Goal: Task Accomplishment & Management: Use online tool/utility

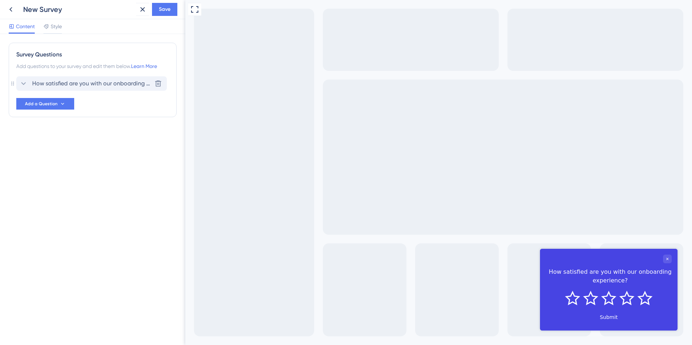
click at [90, 83] on span "How satisfied are you with our onboarding experience?" at bounding box center [91, 83] width 119 height 9
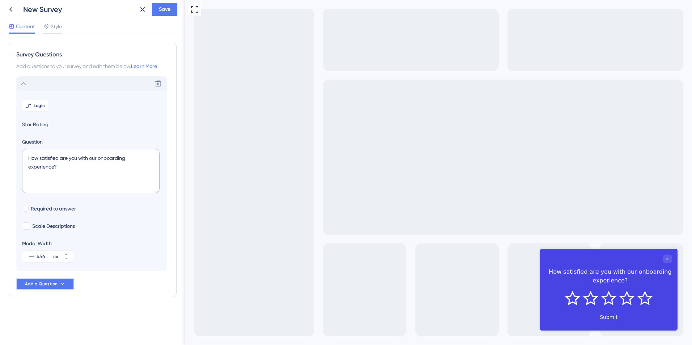
click at [47, 279] on button "Add a Question" at bounding box center [45, 284] width 58 height 12
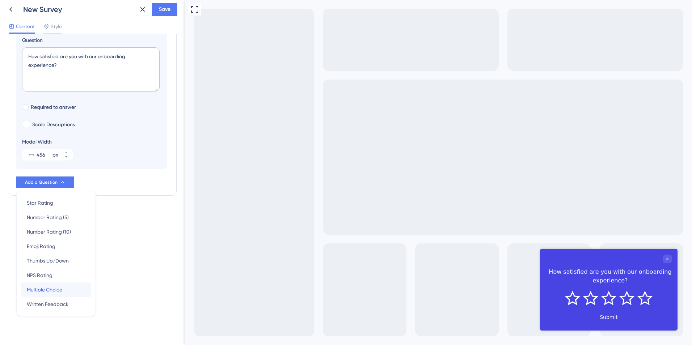
click at [47, 295] on div "Multiple Choice Multiple Choice" at bounding box center [56, 289] width 59 height 14
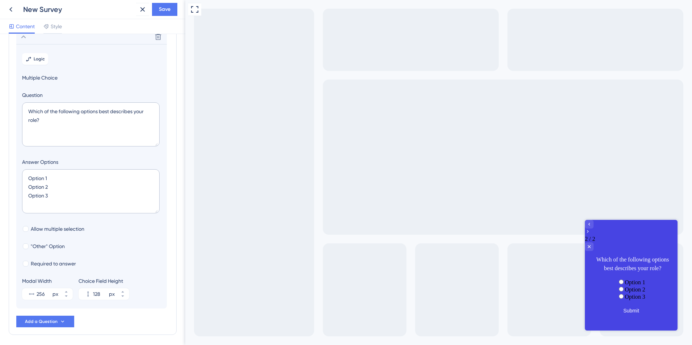
scroll to position [63, 0]
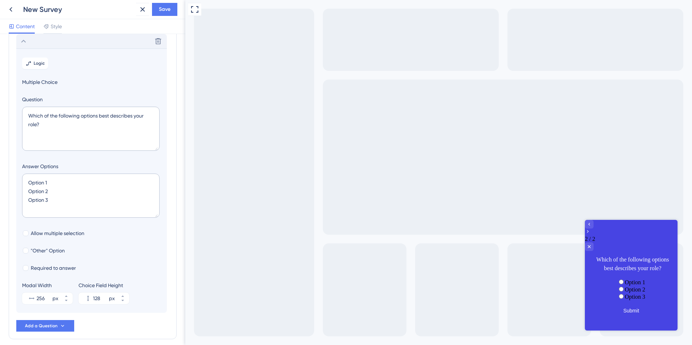
click at [77, 38] on div "Delete" at bounding box center [91, 41] width 150 height 14
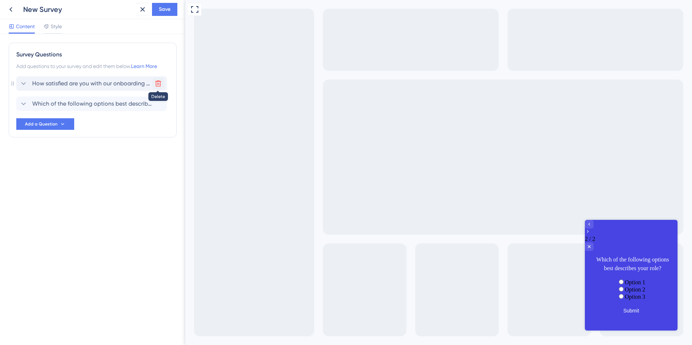
click at [158, 85] on icon at bounding box center [157, 83] width 7 height 7
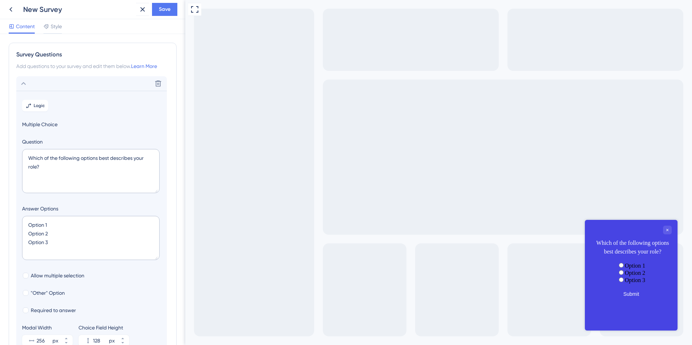
scroll to position [42, 0]
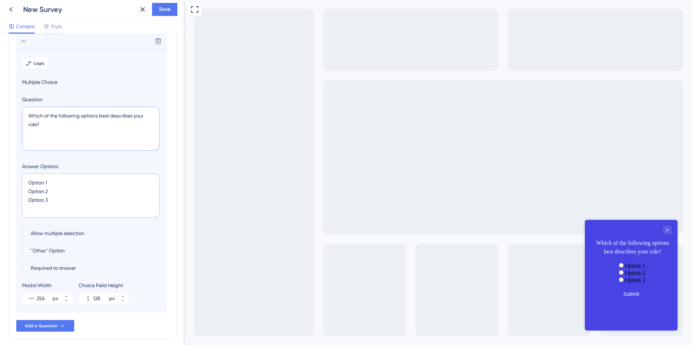
click at [60, 143] on textarea "Which of the following options best describes your role?" at bounding box center [90, 129] width 137 height 44
paste textarea "Bonjour, Des nouveautés sont à venir sur Inqom ! Nous renforçons notre interfac…"
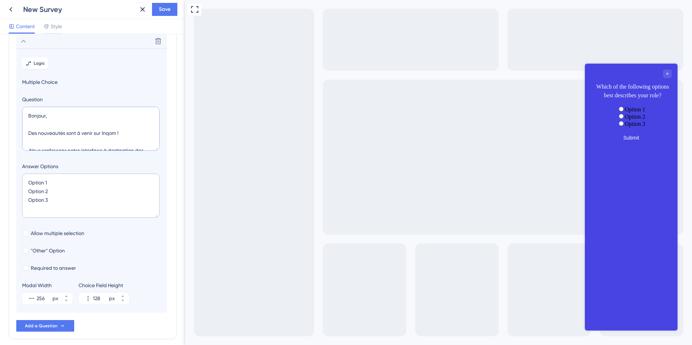
scroll to position [98, 0]
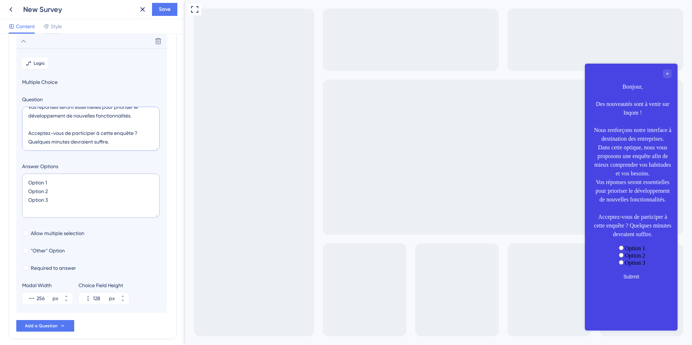
type textarea "Bonjour, Des nouveautés sont à venir sur Inqom ! Nous renforçons notre interfac…"
click at [80, 201] on textarea "Option 1 Option 2 Option 3" at bounding box center [90, 196] width 137 height 44
paste textarea "✅ J'accepte. 📅​​ Pas pour le moment. ​​⛔​​Je refuse."
type textarea "✅ J'accepte. 📅​​ Pas pour le moment. ​​⛔​​Je refuse."
click at [30, 265] on label "Required to answer" at bounding box center [49, 268] width 54 height 9
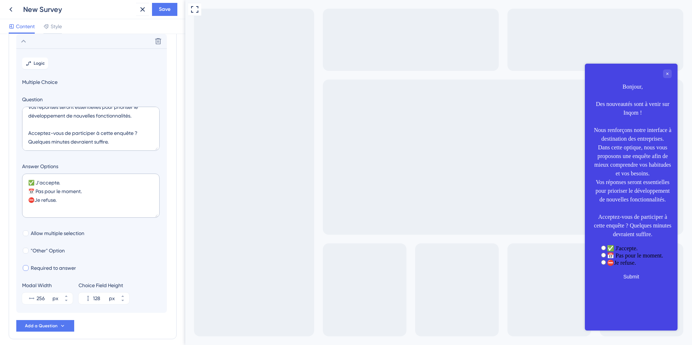
checkbox input "true"
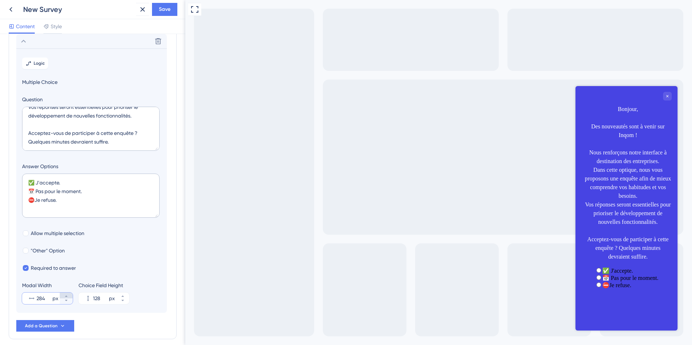
click at [66, 295] on icon at bounding box center [66, 296] width 4 height 4
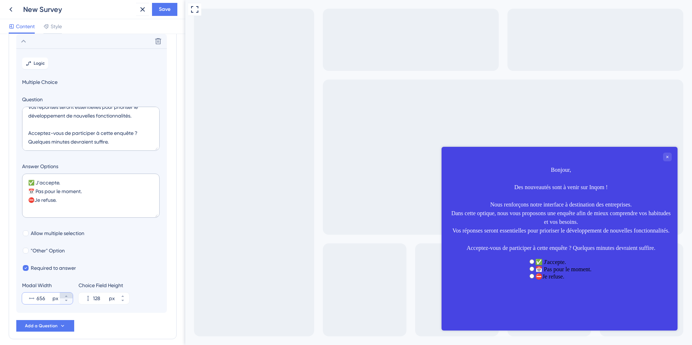
click at [66, 295] on icon at bounding box center [66, 296] width 4 height 4
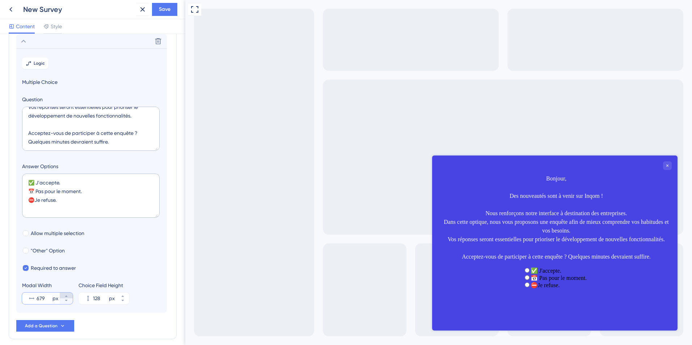
click at [66, 295] on icon at bounding box center [66, 296] width 4 height 4
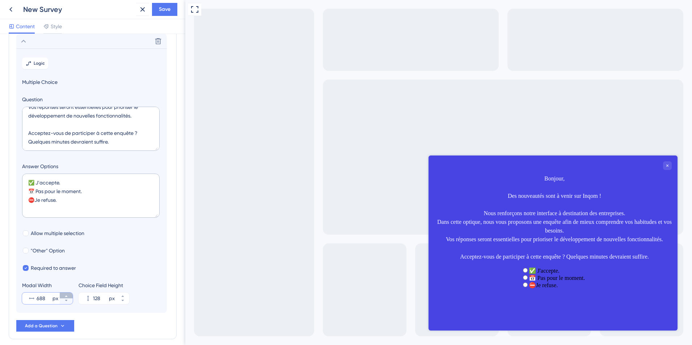
click at [66, 295] on icon at bounding box center [66, 296] width 4 height 4
click at [64, 302] on icon at bounding box center [66, 300] width 4 height 4
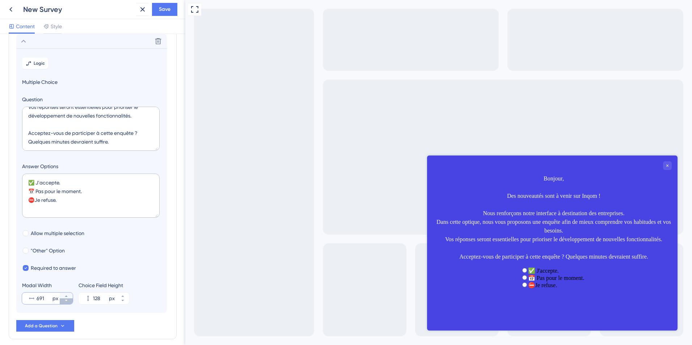
click at [64, 302] on icon at bounding box center [66, 300] width 4 height 4
click at [64, 298] on icon at bounding box center [66, 296] width 4 height 4
type input "690"
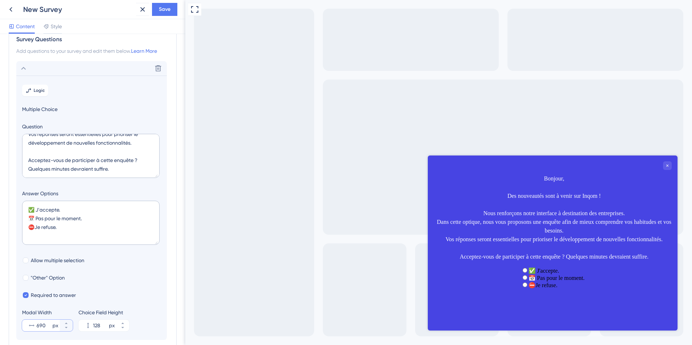
scroll to position [0, 0]
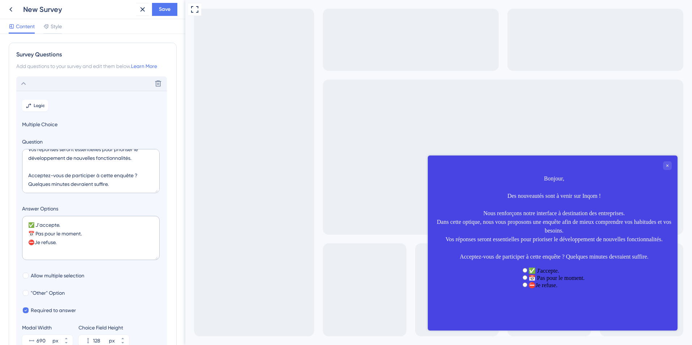
click at [104, 84] on div "Delete" at bounding box center [91, 83] width 150 height 14
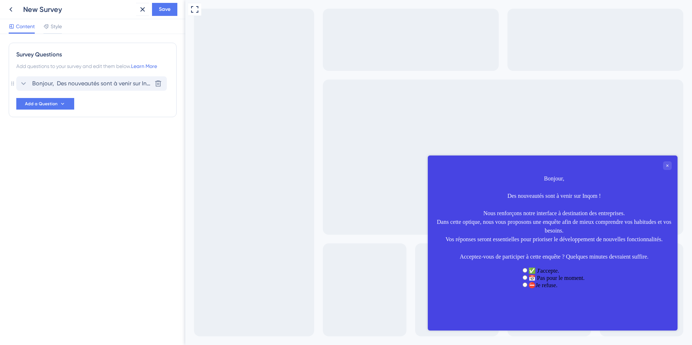
click at [104, 84] on span "Bonjour, Des nouveautés sont à venir sur Inqom ! Nous renforçons notre interfac…" at bounding box center [91, 83] width 119 height 9
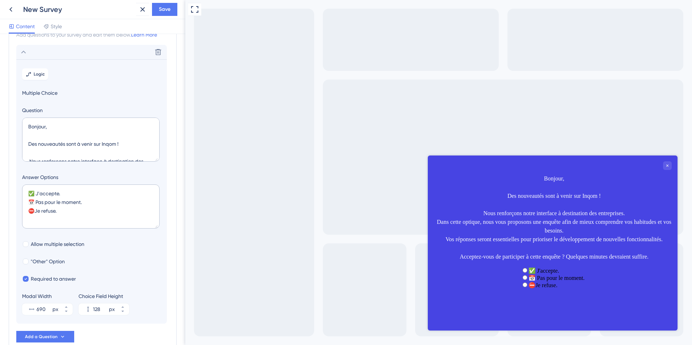
scroll to position [42, 0]
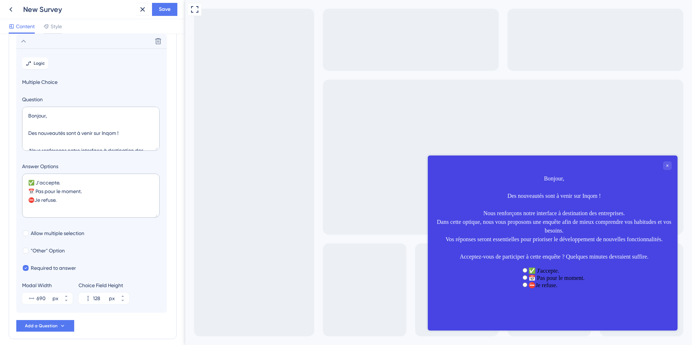
click at [35, 70] on section "Logic Multiple Choice Question Bonjour, Des nouveautés sont à venir sur Inqom !…" at bounding box center [91, 180] width 150 height 264
click at [24, 60] on button "Logic" at bounding box center [35, 64] width 26 height 12
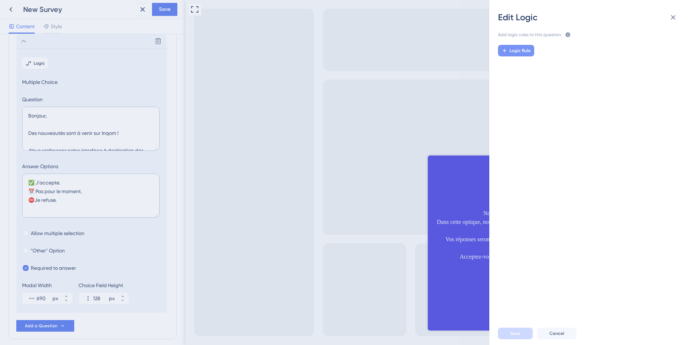
click at [512, 50] on span "Logic Rule" at bounding box center [519, 51] width 21 height 6
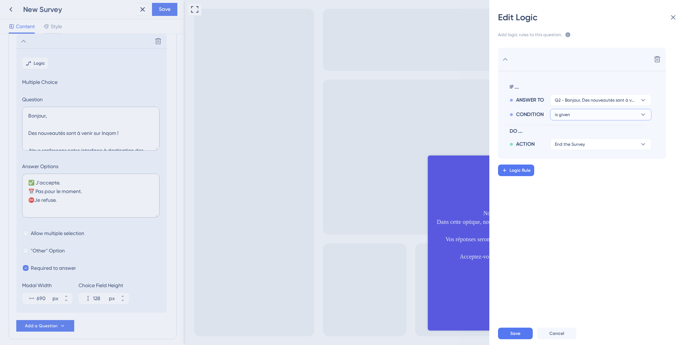
click at [578, 106] on button "is given" at bounding box center [600, 100] width 101 height 12
click at [573, 166] on div "has has" at bounding box center [600, 164] width 86 height 14
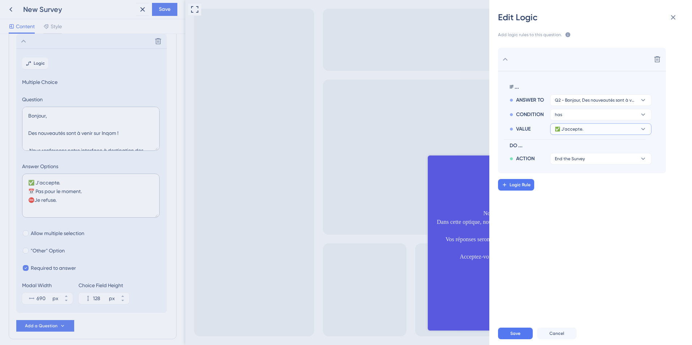
click at [558, 103] on span "✅ J'accepte." at bounding box center [596, 100] width 82 height 6
click at [573, 178] on span "​​⛔​​Je refuse." at bounding box center [571, 178] width 28 height 9
click at [570, 156] on span "End the Survey" at bounding box center [570, 159] width 30 height 6
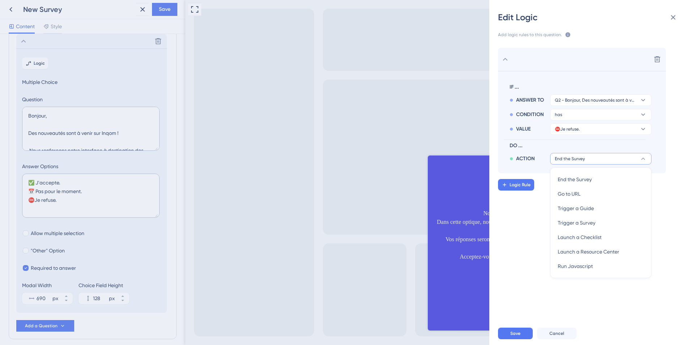
click at [498, 261] on div "Delete IF ... ANSWER TO Q2 - Bonjour, Des nouveautés sont à venir sur Inqom ! N…" at bounding box center [593, 177] width 214 height 277
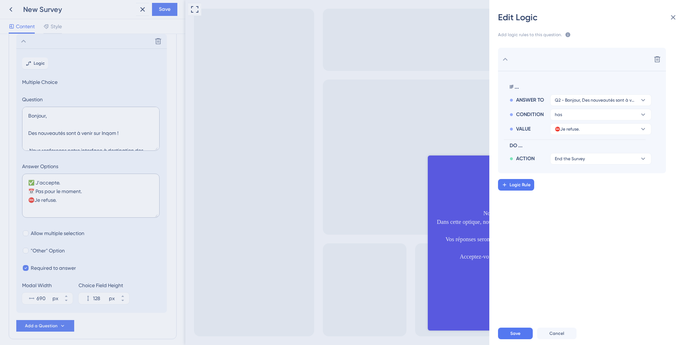
click at [515, 327] on div "Save Cancel" at bounding box center [599, 333] width 203 height 23
click at [510, 182] on button "Logic Rule" at bounding box center [516, 185] width 36 height 12
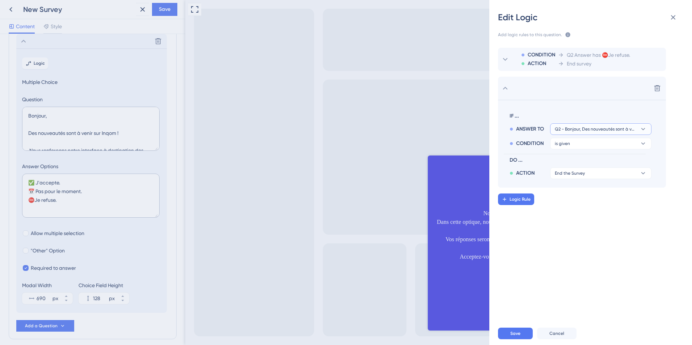
click at [577, 129] on span "Q2 - Bonjour, Des nouveautés sont à venir sur Inqom ! Nous renforçons notre int…" at bounding box center [596, 129] width 82 height 6
click at [596, 237] on div "CONDITION ACTION Q2 Answer has ​​⛔​​Je refuse. End survey Delete IF ... ANSWER …" at bounding box center [593, 177] width 214 height 277
click at [560, 136] on div "CONDITION is given" at bounding box center [580, 142] width 142 height 14
drag, startPoint x: 560, startPoint y: 136, endPoint x: 562, endPoint y: 145, distance: 9.7
click at [562, 145] on div "CONDITION is given" at bounding box center [580, 142] width 142 height 14
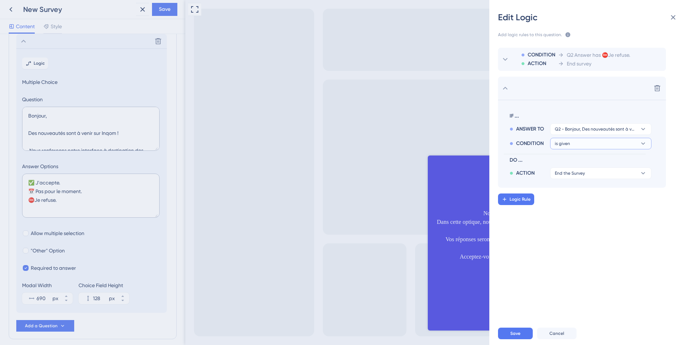
click at [562, 132] on span "is given" at bounding box center [596, 129] width 82 height 6
click at [584, 205] on div "has not has not" at bounding box center [600, 207] width 86 height 14
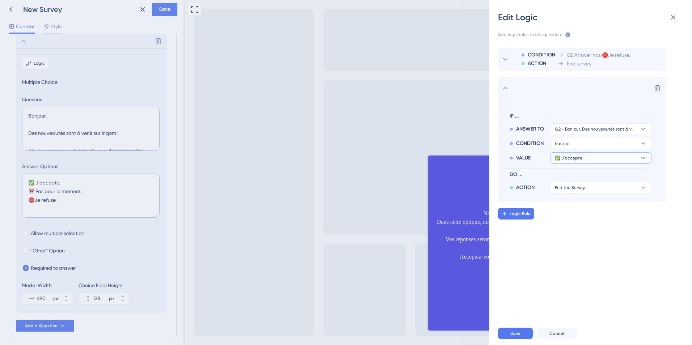
click at [562, 132] on span "✅ J'accepte." at bounding box center [596, 129] width 82 height 6
click at [574, 203] on div "​​⛔​​Je refuse. ​​⛔​​Je refuse." at bounding box center [600, 207] width 86 height 14
click at [575, 191] on button "End the Survey" at bounding box center [600, 188] width 101 height 12
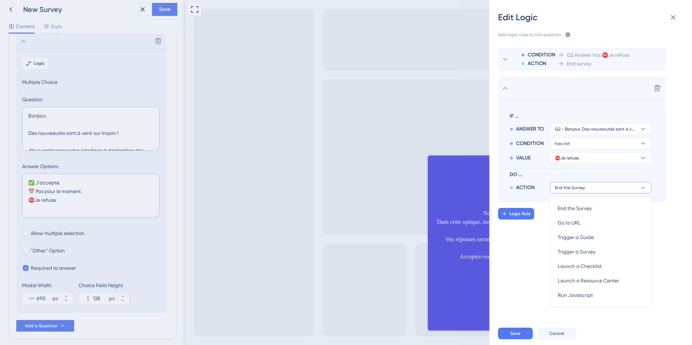
click at [676, 240] on div "CONDITION ACTION Q2 Answer has ​​⛔​​Je refuse. End survey Delete IF ... ANSWER …" at bounding box center [593, 177] width 214 height 277
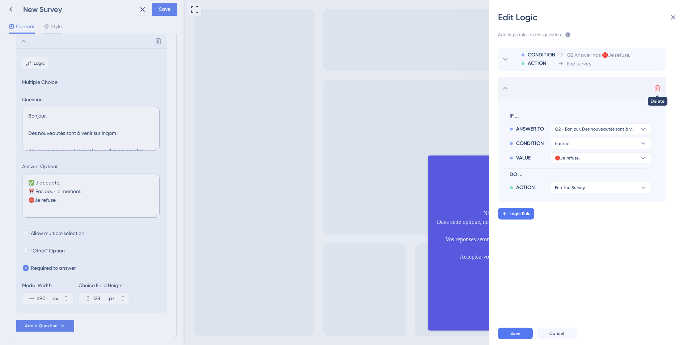
click at [657, 88] on icon at bounding box center [656, 88] width 7 height 7
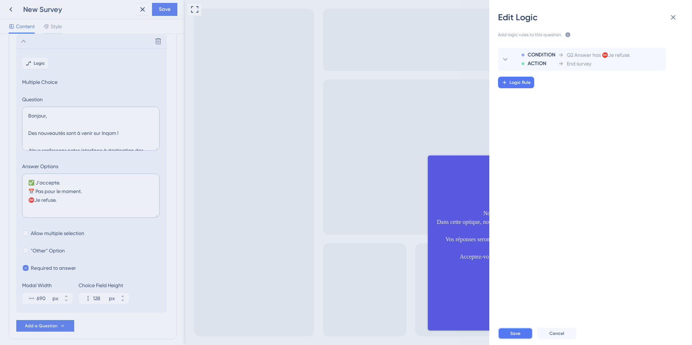
click at [513, 332] on span "Save" at bounding box center [515, 334] width 10 height 6
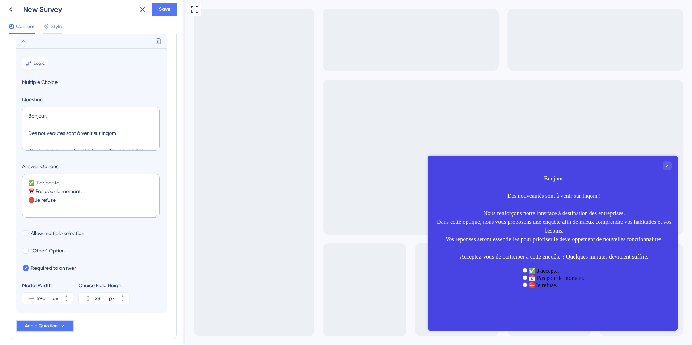
click at [44, 320] on button "Add a Question" at bounding box center [45, 326] width 58 height 12
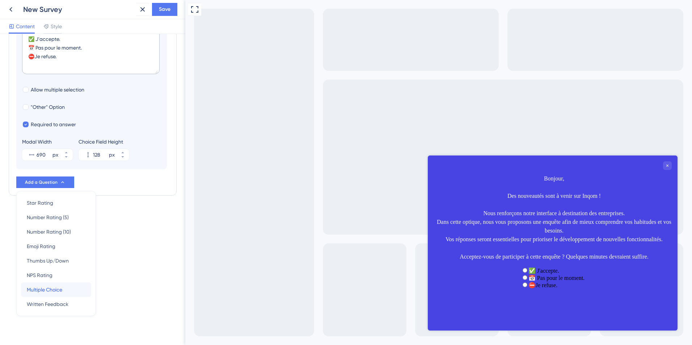
click at [59, 285] on div "Multiple Choice Multiple Choice" at bounding box center [56, 289] width 59 height 14
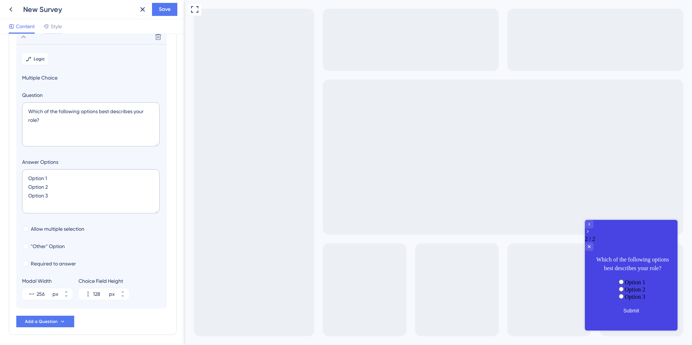
scroll to position [63, 0]
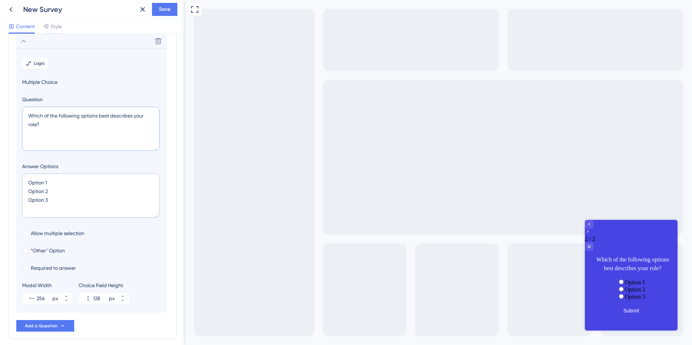
click at [72, 130] on textarea "Which of the following options best describes your role?" at bounding box center [90, 129] width 137 height 44
paste textarea "Pour que votre page d’accueil soit la plus utile possible, elle devrait avant t…"
type textarea "Pour que votre page d’accueil soit la plus utile possible, elle devrait avant t…"
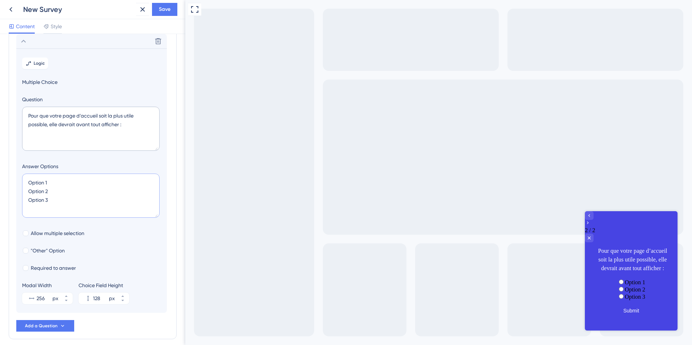
click at [65, 189] on textarea "Option 1 Option 2 Option 3" at bounding box center [90, 196] width 137 height 44
paste textarea "📊 Tableau de bord visuel — CA, trésorerie, facturation. 📝 Tâches prioritaires —…"
type textarea "📊 Tableau de bord visuel — CA, trésorerie, facturation. 📝 Tâches prioritaires —…"
type input "172"
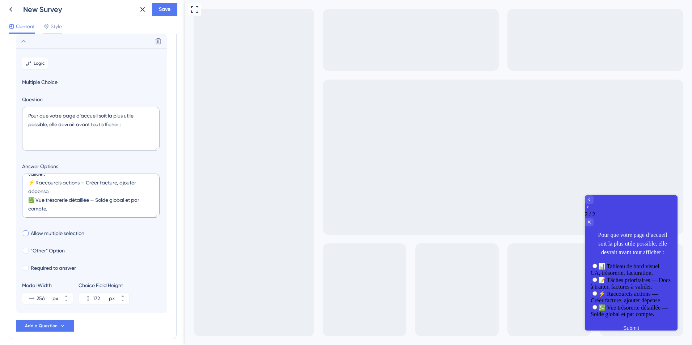
type textarea "📊 Tableau de bord visuel — CA, trésorerie, facturation. 📝 Tâches prioritaires —…"
click at [34, 232] on span "Allow multiple selection" at bounding box center [58, 233] width 54 height 9
checkbox input "true"
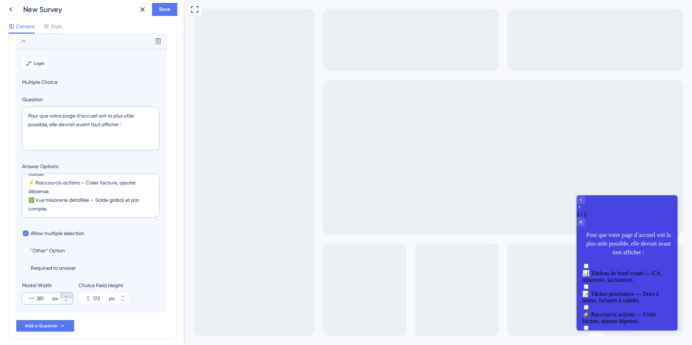
click at [65, 293] on button "281 px" at bounding box center [66, 296] width 13 height 6
drag, startPoint x: 65, startPoint y: 293, endPoint x: 61, endPoint y: 292, distance: 4.8
click at [61, 292] on div "Modal Width 282 px" at bounding box center [47, 292] width 51 height 23
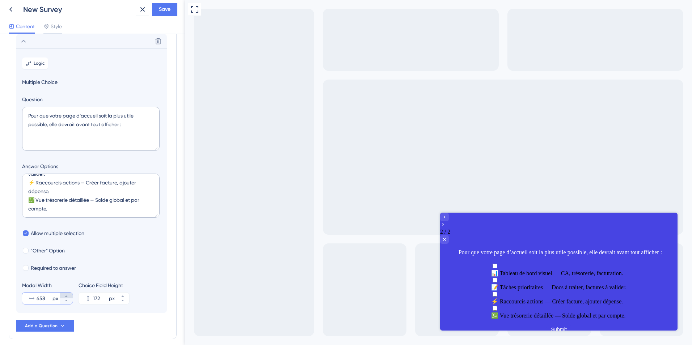
click at [67, 294] on button "658 px" at bounding box center [66, 296] width 13 height 6
click at [67, 294] on button "659 px" at bounding box center [66, 296] width 13 height 6
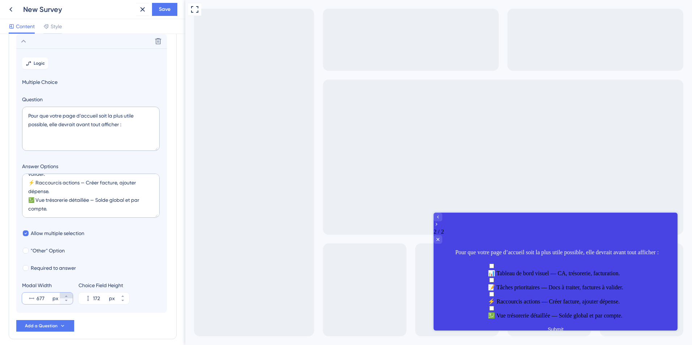
click at [67, 294] on button "677 px" at bounding box center [66, 296] width 13 height 6
click at [66, 293] on button "679 px" at bounding box center [66, 296] width 13 height 6
click at [66, 293] on button "685 px" at bounding box center [66, 296] width 13 height 6
click at [66, 293] on button "686 px" at bounding box center [66, 296] width 13 height 6
click at [66, 293] on button "687 px" at bounding box center [66, 296] width 13 height 6
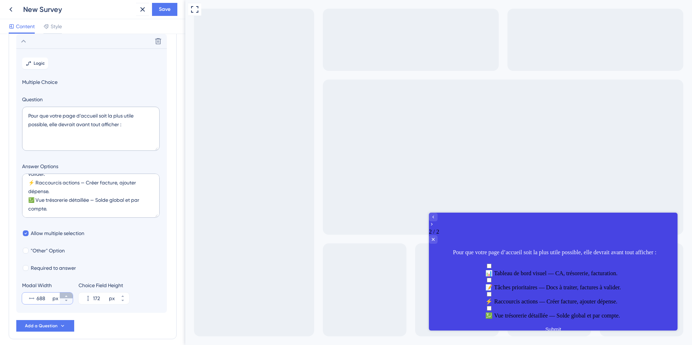
click at [66, 293] on button "688 px" at bounding box center [66, 296] width 13 height 6
click at [66, 293] on button "689 px" at bounding box center [66, 296] width 13 height 6
click at [66, 293] on button "690 px" at bounding box center [66, 296] width 13 height 6
click at [65, 299] on icon at bounding box center [66, 300] width 4 height 4
type input "690"
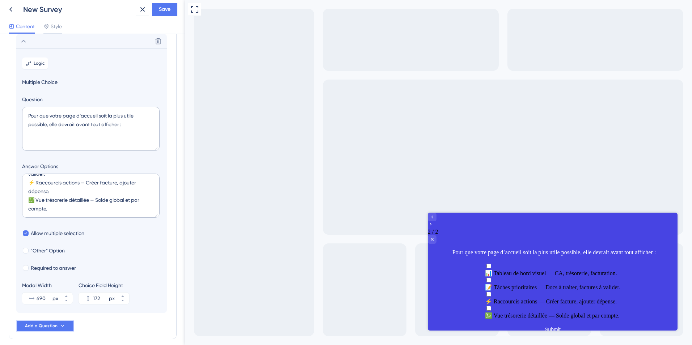
click at [47, 324] on span "Add a Question" at bounding box center [41, 326] width 33 height 6
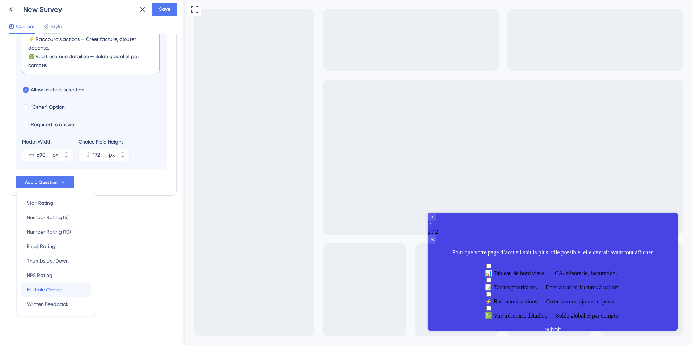
click at [53, 290] on span "Multiple Choice" at bounding box center [44, 289] width 35 height 9
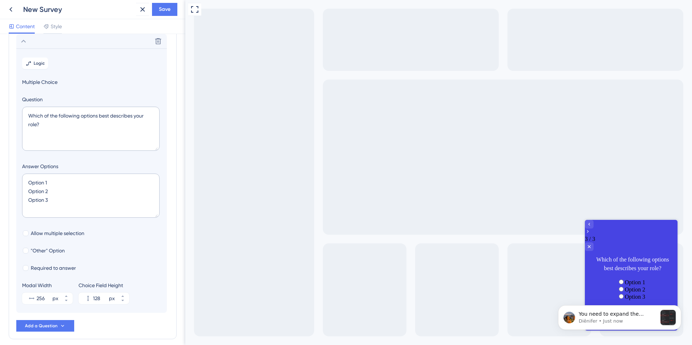
scroll to position [0, 0]
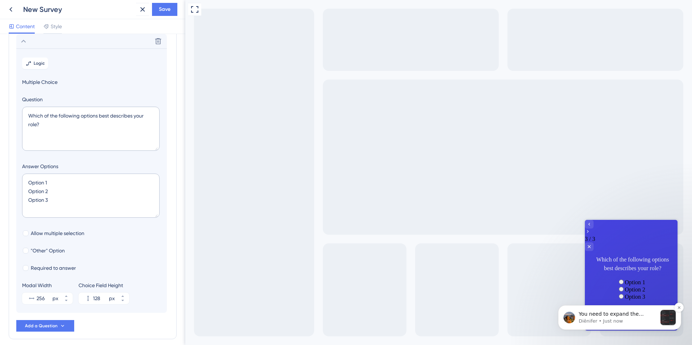
click at [595, 321] on p "Diênifer • Just now" at bounding box center [617, 321] width 78 height 7
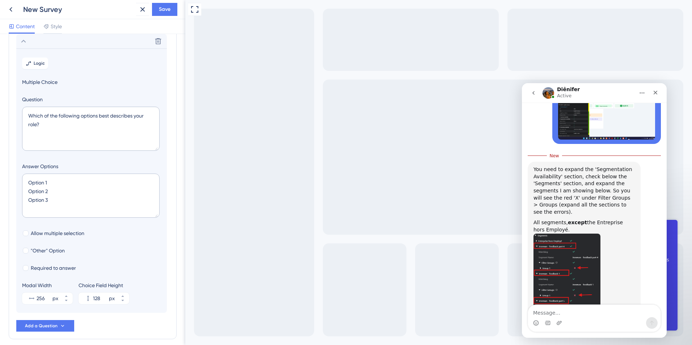
scroll to position [1435, 0]
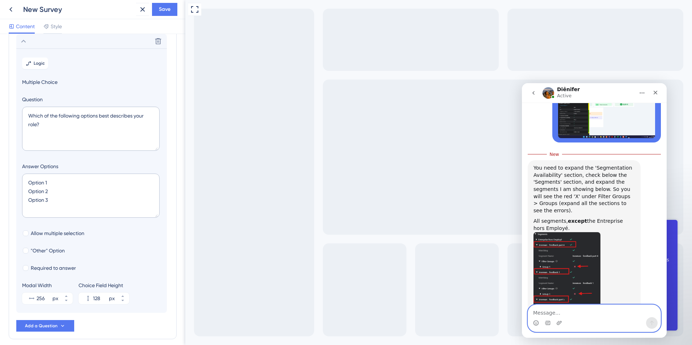
click at [601, 305] on textarea "Message…" at bounding box center [594, 311] width 132 height 12
paste textarea "Am I not using segmentation correctly? To give you my requirements, I had a set…"
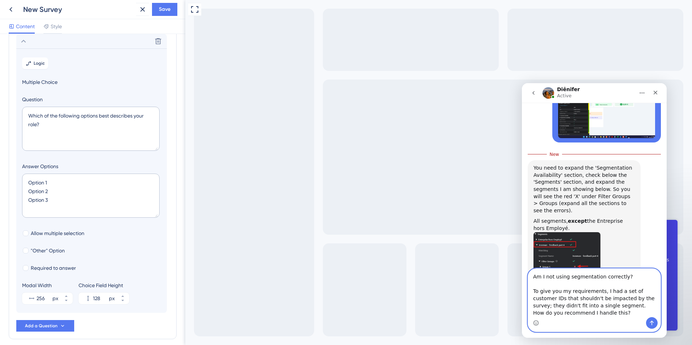
scroll to position [1433, 0]
type textarea "Am I not using segmentation correctly? To give you my requirements, I had a set…"
click at [651, 323] on icon "Send a message…" at bounding box center [652, 323] width 6 height 6
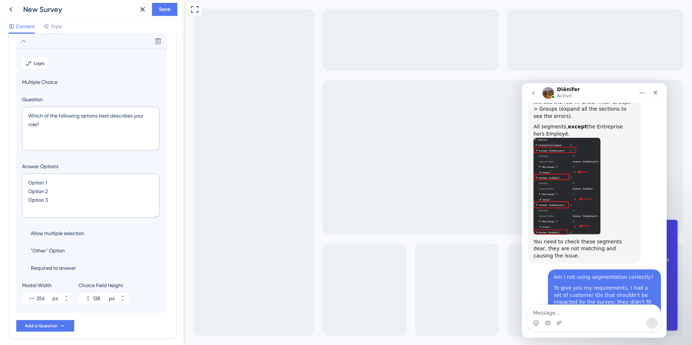
scroll to position [1564, 0]
